Goal: Navigation & Orientation: Understand site structure

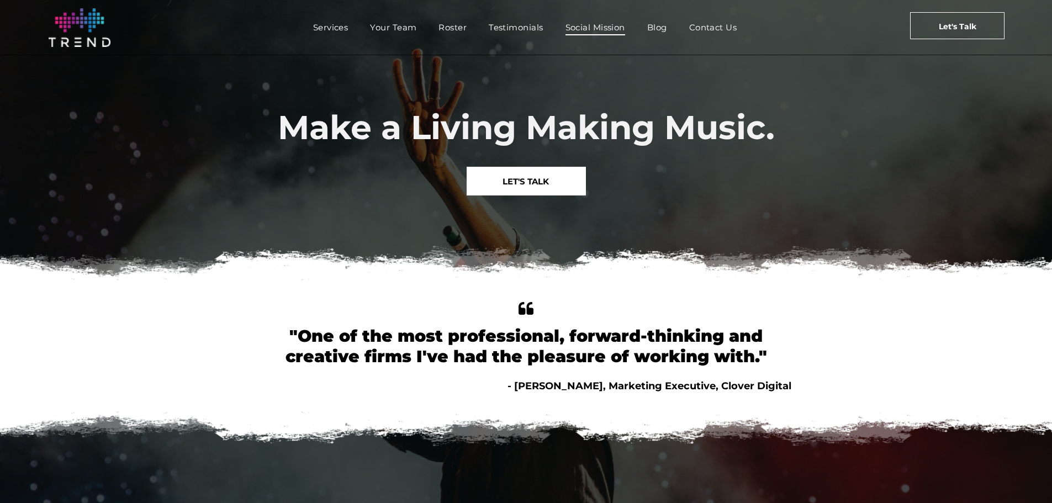
click at [586, 26] on span "Social Mission" at bounding box center [595, 27] width 60 height 16
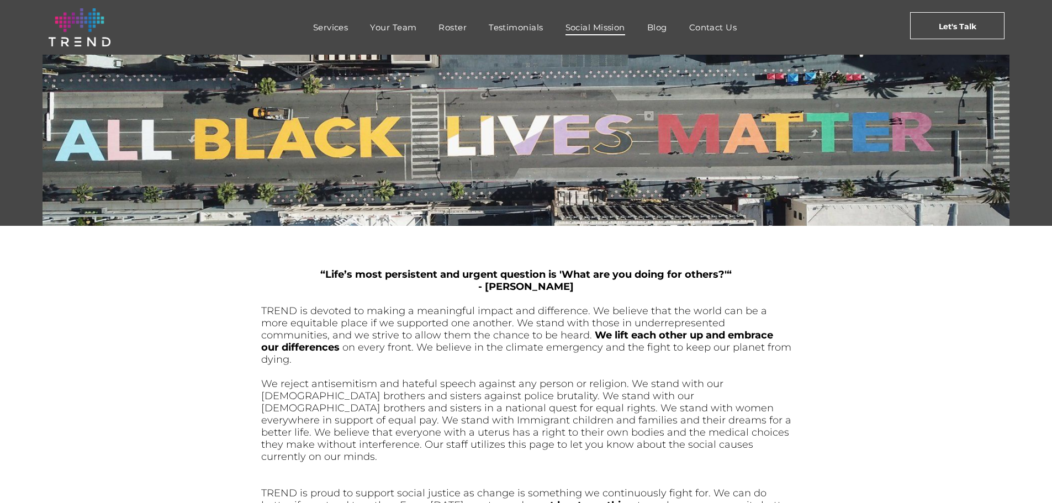
click at [397, 42] on div "Services Your Team Roster Testimonials Social Mission Blog Contact Us" at bounding box center [526, 27] width 690 height 38
click at [395, 29] on span "Your Team" at bounding box center [393, 27] width 46 height 16
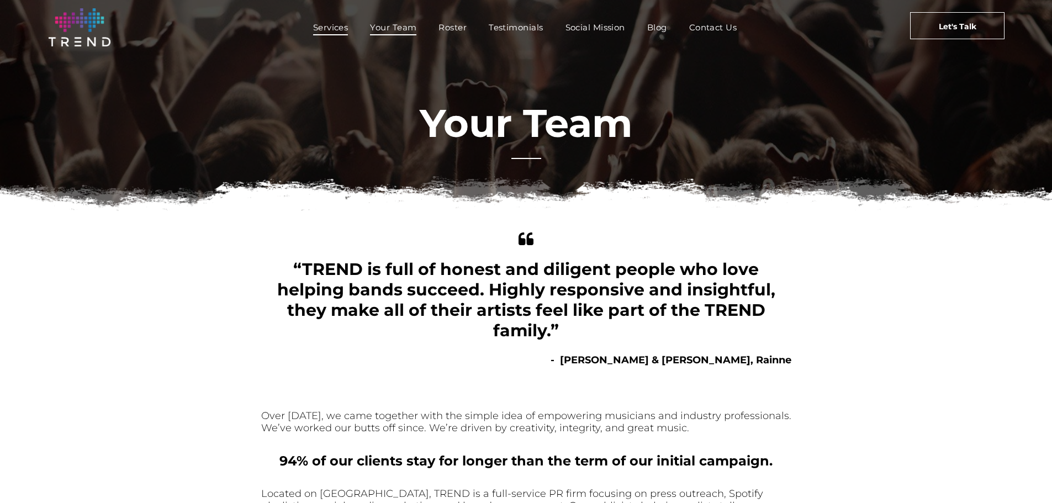
click at [321, 27] on span "Services" at bounding box center [330, 27] width 35 height 16
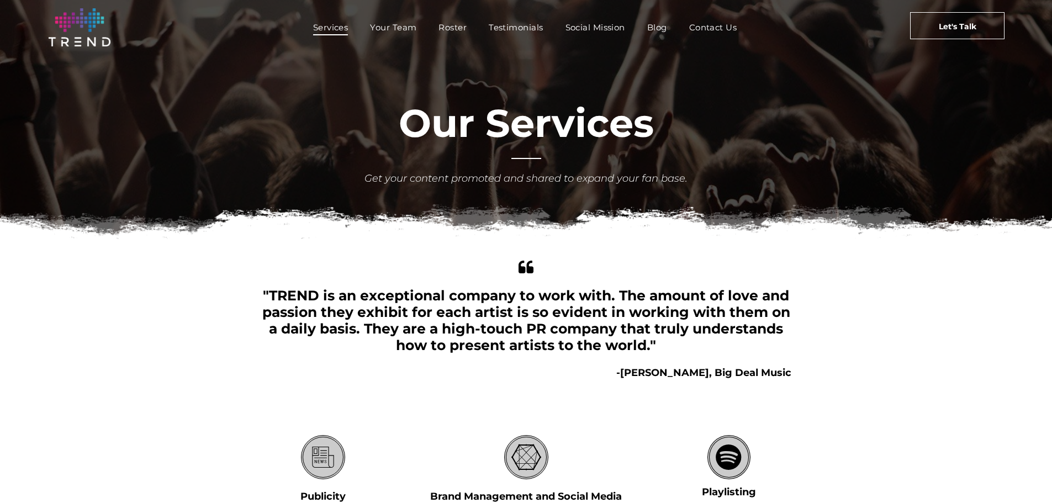
click at [447, 27] on span "Roster" at bounding box center [452, 27] width 28 height 16
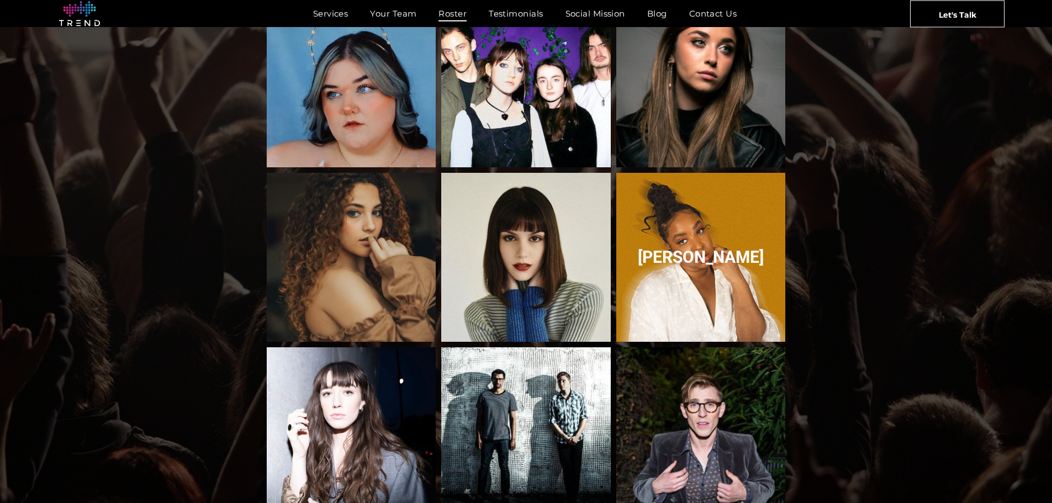
scroll to position [452, 0]
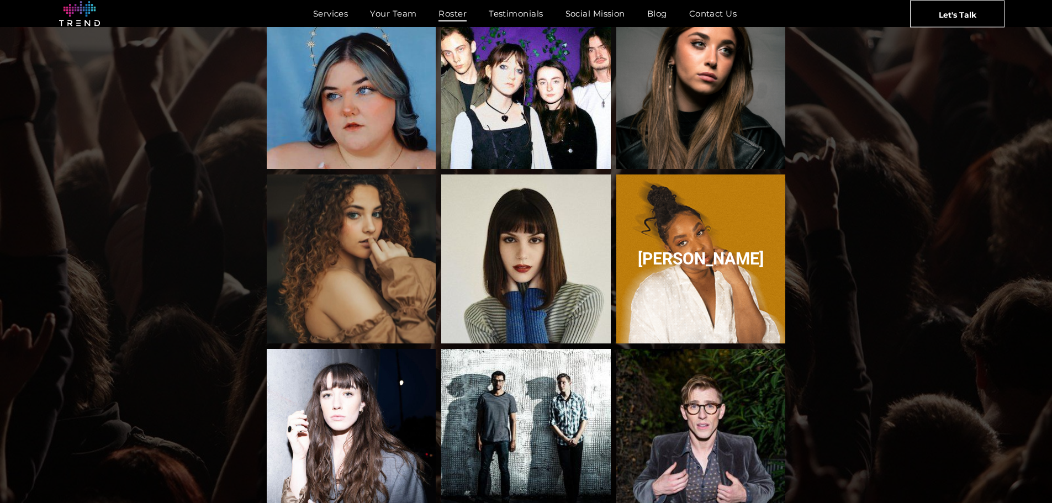
click at [695, 269] on link "Breana Marin" at bounding box center [700, 258] width 179 height 179
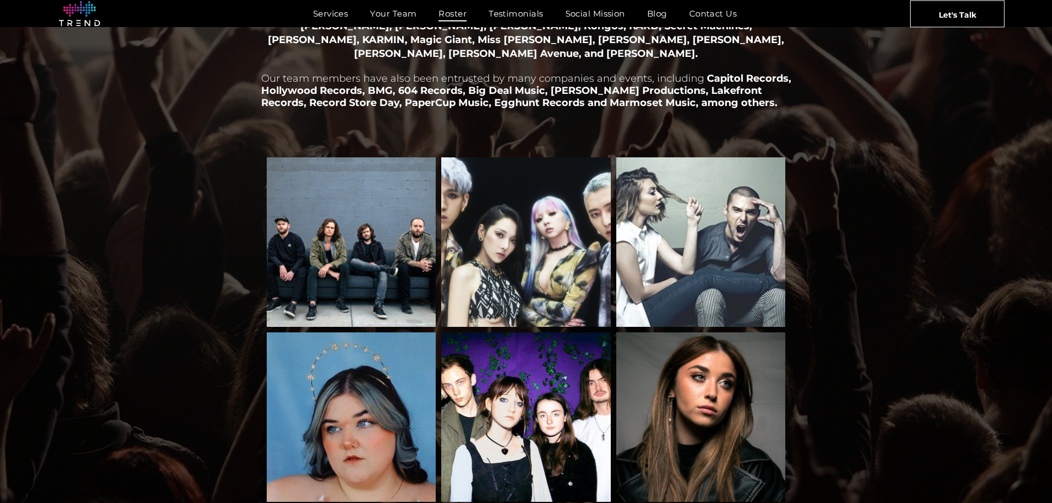
scroll to position [0, 0]
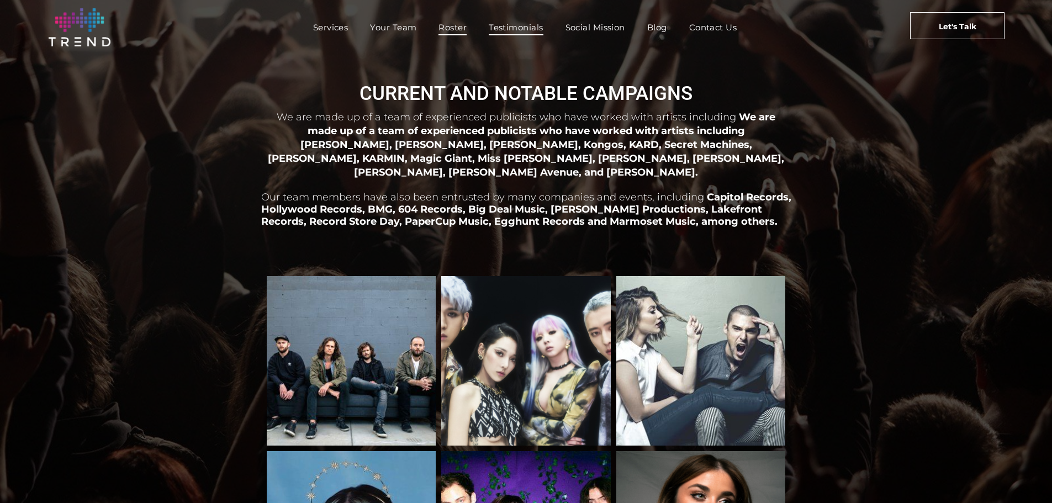
click at [522, 27] on span "Testimonials" at bounding box center [516, 27] width 54 height 16
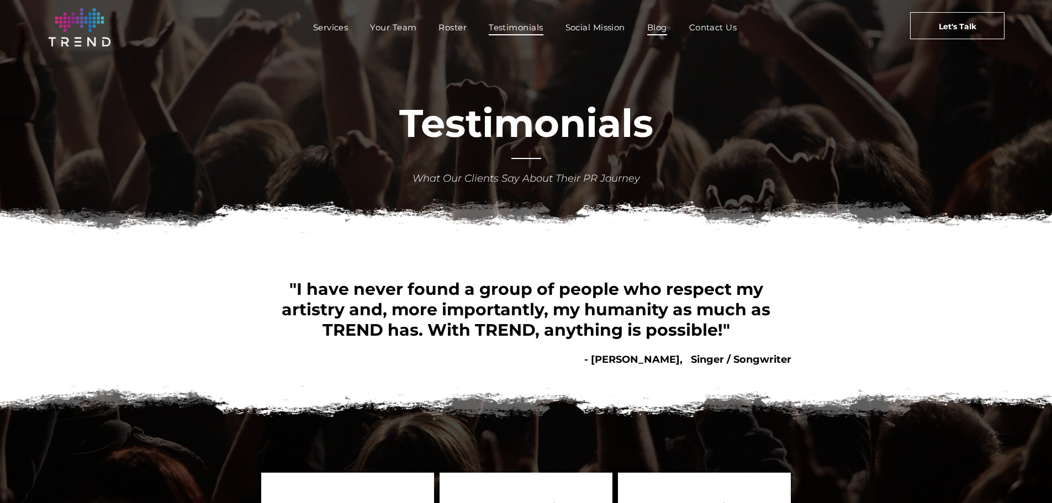
click at [663, 28] on span "Blog" at bounding box center [657, 27] width 20 height 16
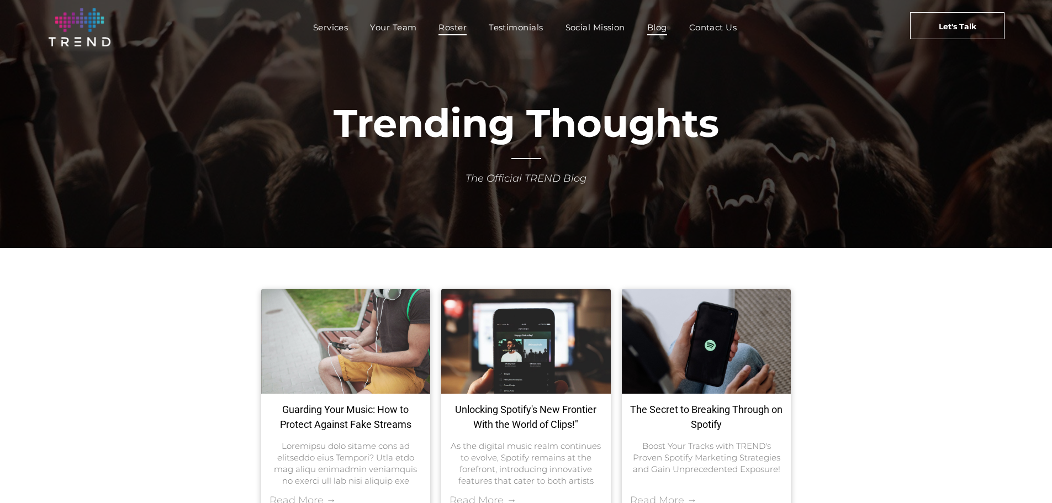
click at [446, 29] on span "Roster" at bounding box center [452, 27] width 28 height 16
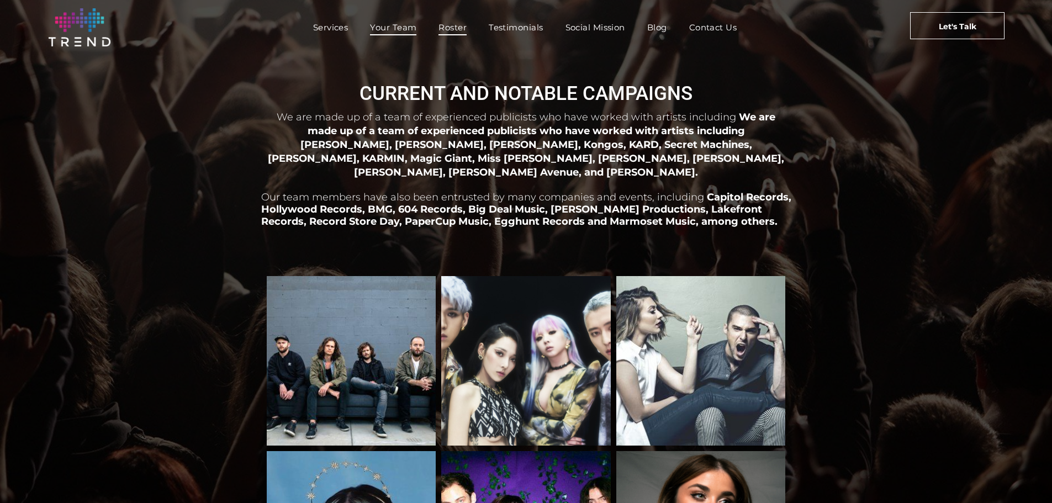
click at [383, 26] on span "Your Team" at bounding box center [393, 27] width 46 height 16
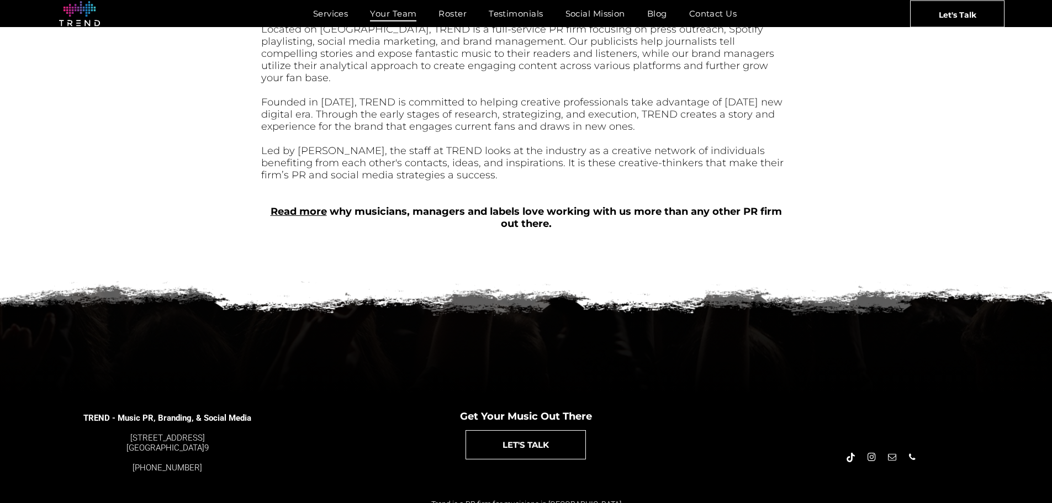
scroll to position [465, 0]
